Goal: Task Accomplishment & Management: Use online tool/utility

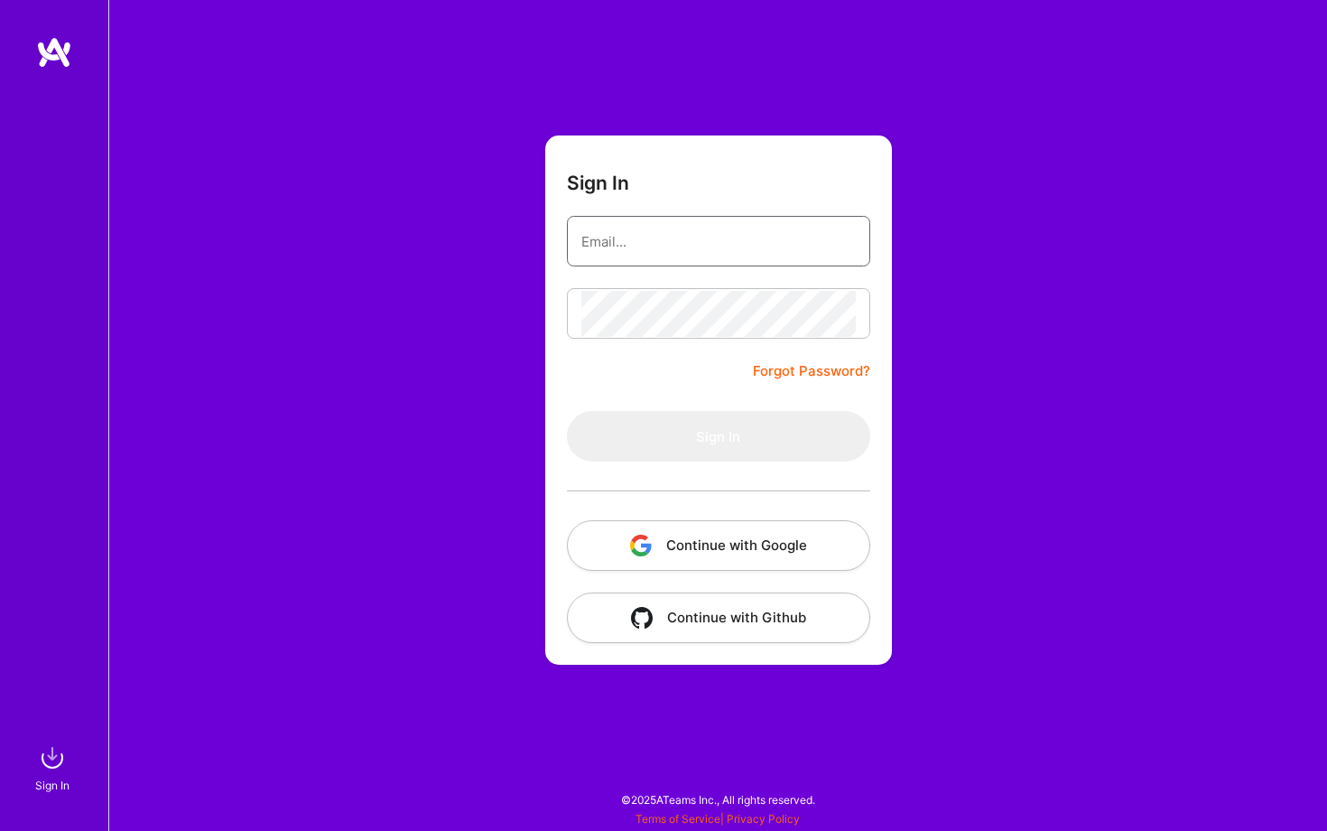
type input "[PERSON_NAME][EMAIL_ADDRESS][DOMAIN_NAME]"
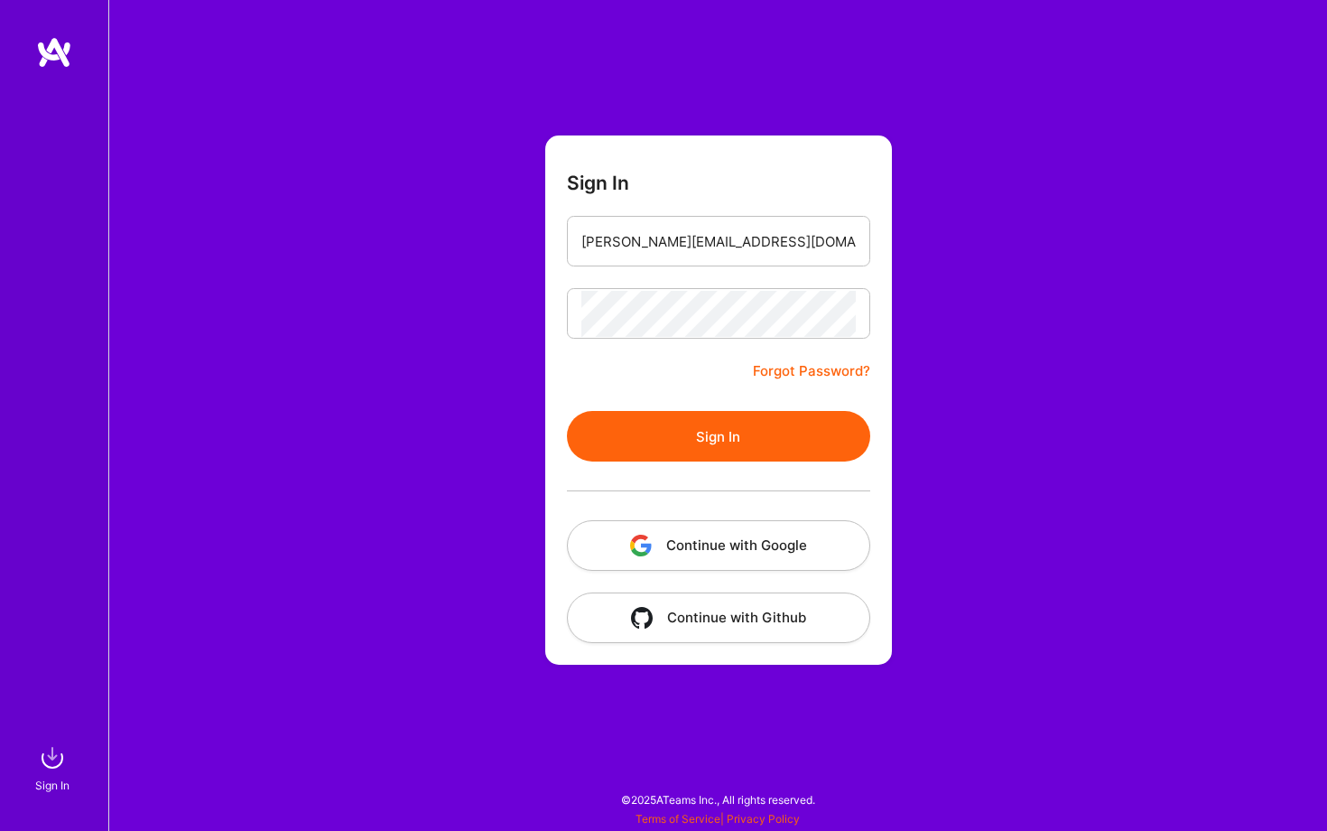
click at [626, 430] on button "Sign In" at bounding box center [718, 436] width 303 height 51
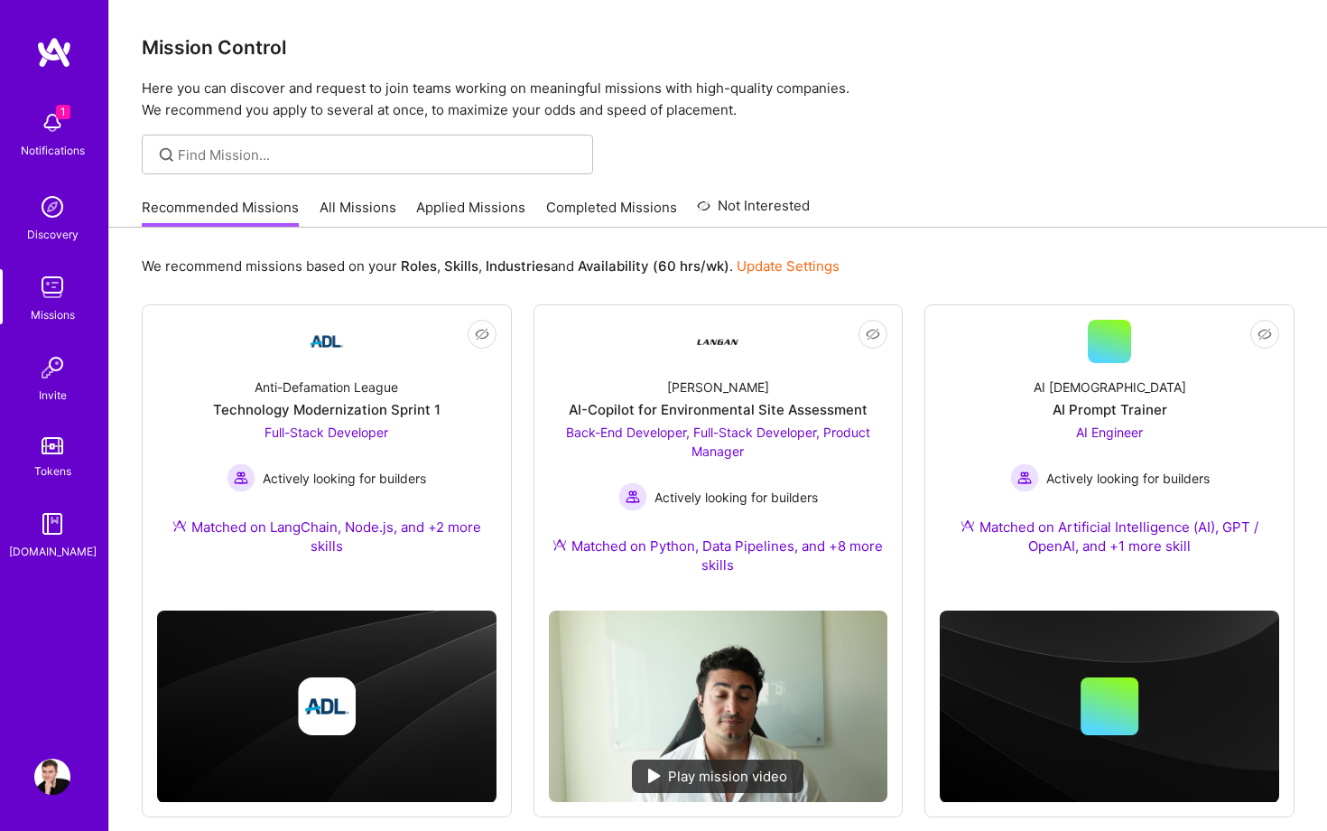
click at [18, 110] on div "1 Notifications" at bounding box center [52, 132] width 112 height 62
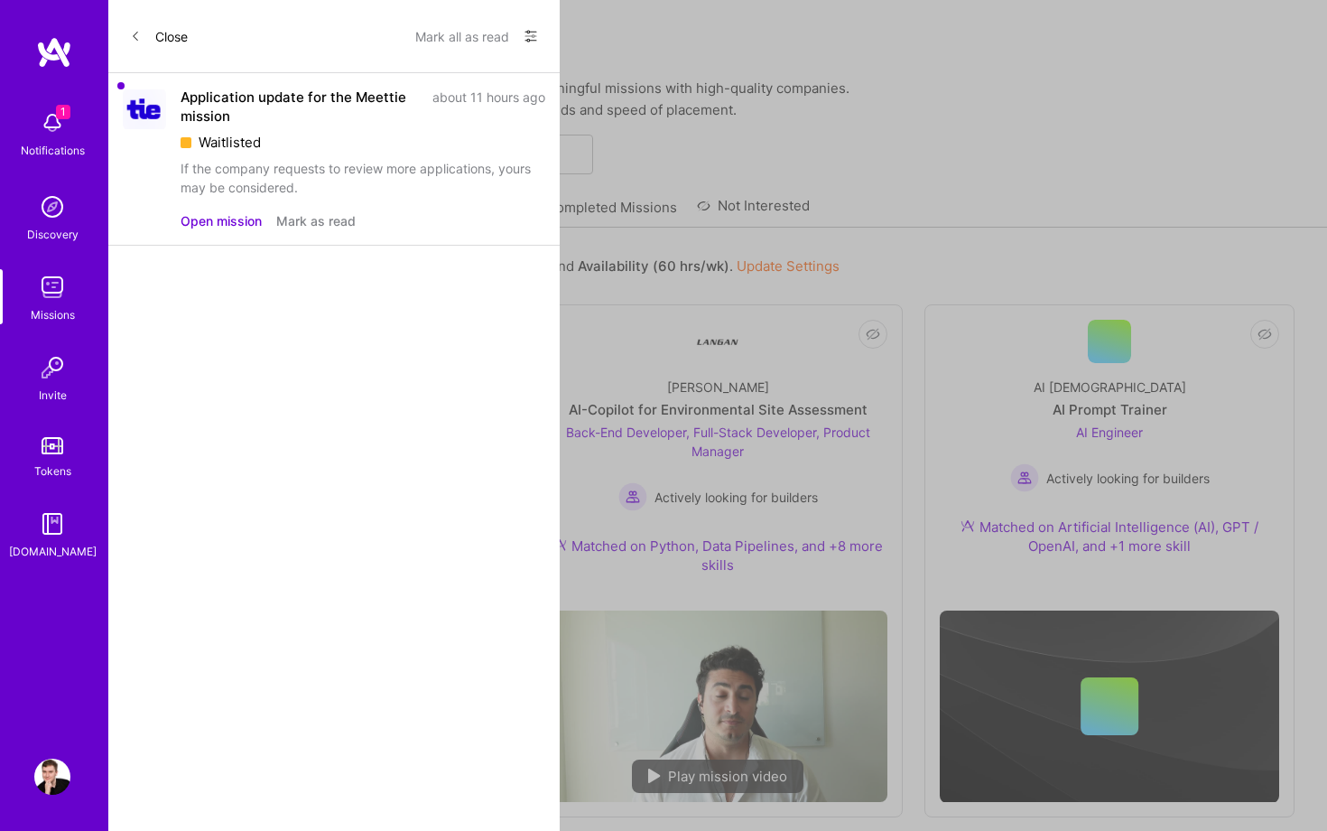
click at [230, 219] on button "Open mission" at bounding box center [221, 220] width 81 height 19
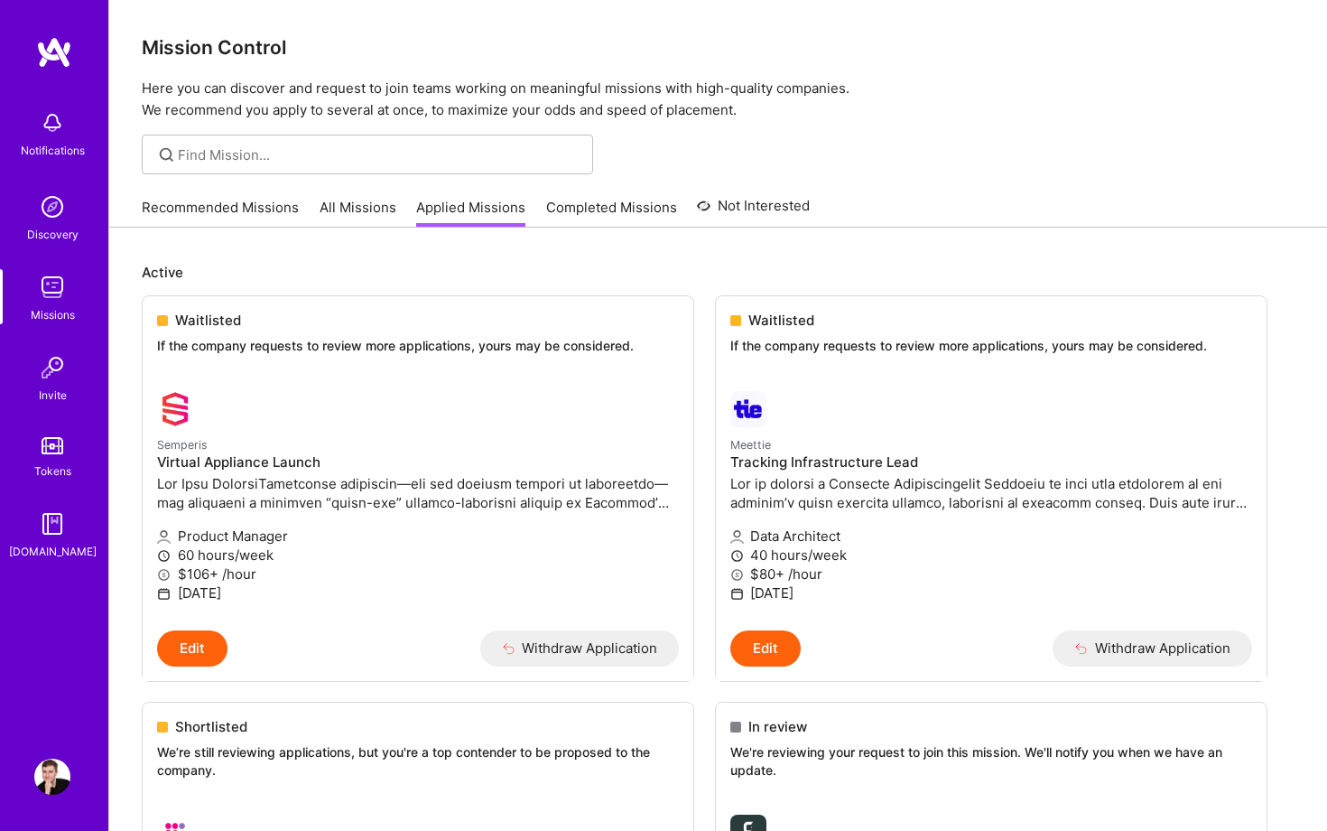
click at [247, 209] on link "Recommended Missions" at bounding box center [220, 213] width 157 height 30
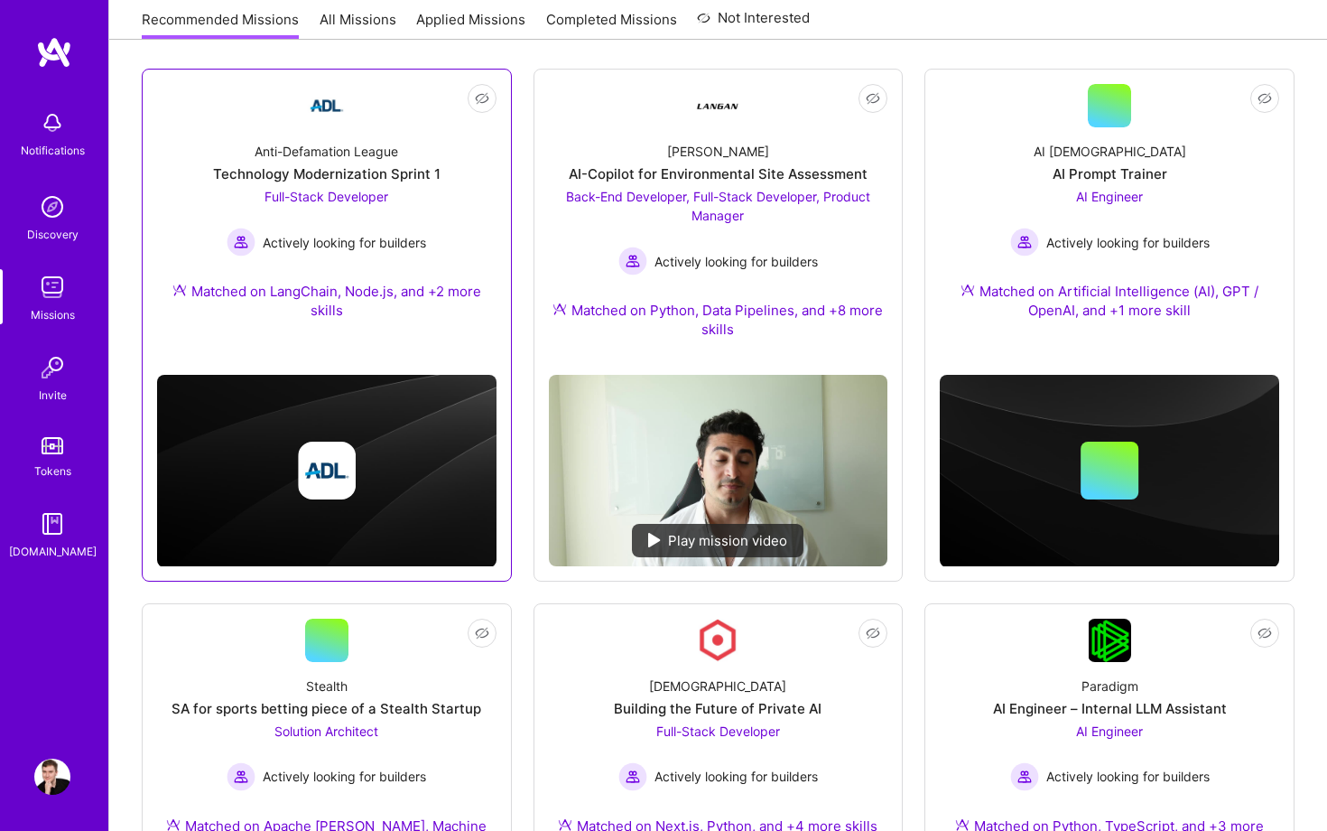
scroll to position [234, 0]
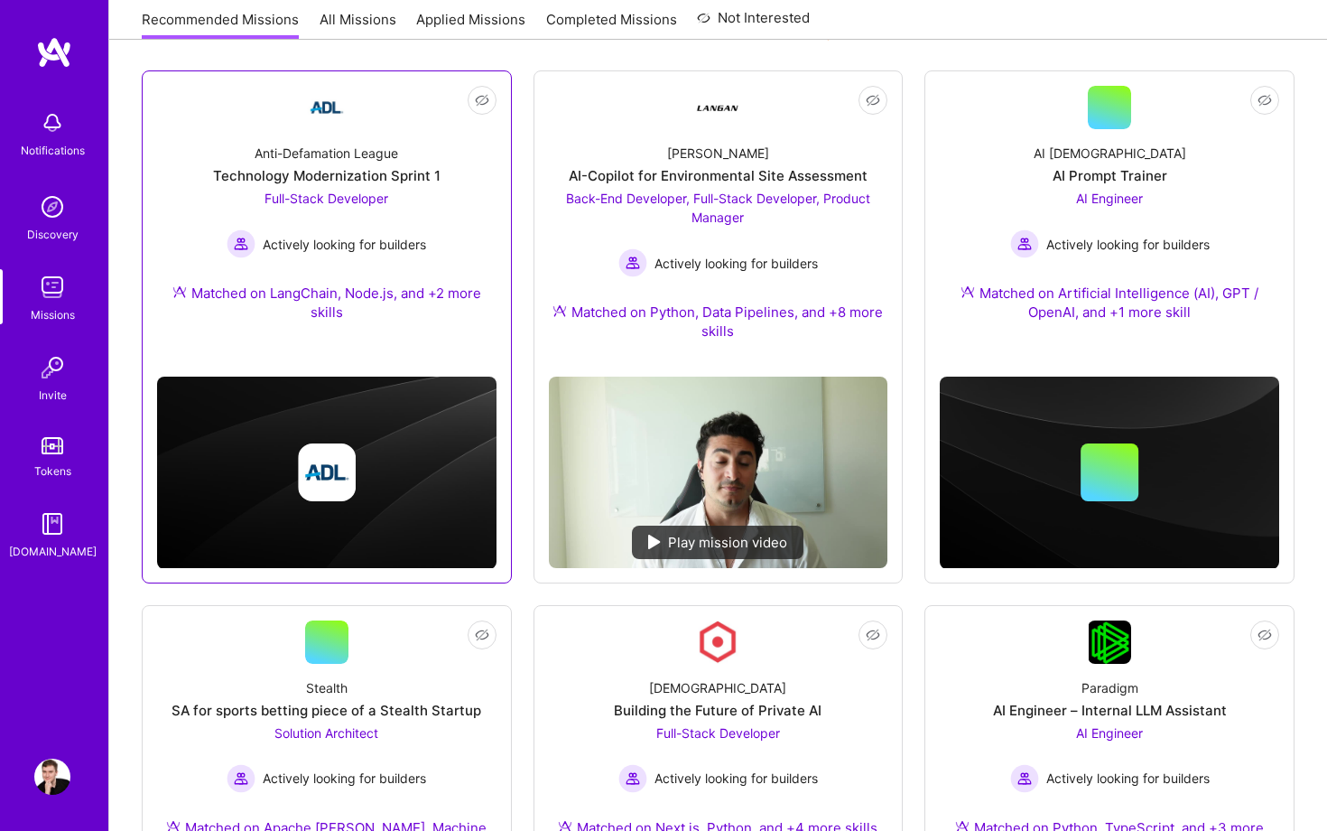
click at [364, 359] on div at bounding box center [327, 462] width 340 height 209
